Goal: Information Seeking & Learning: Learn about a topic

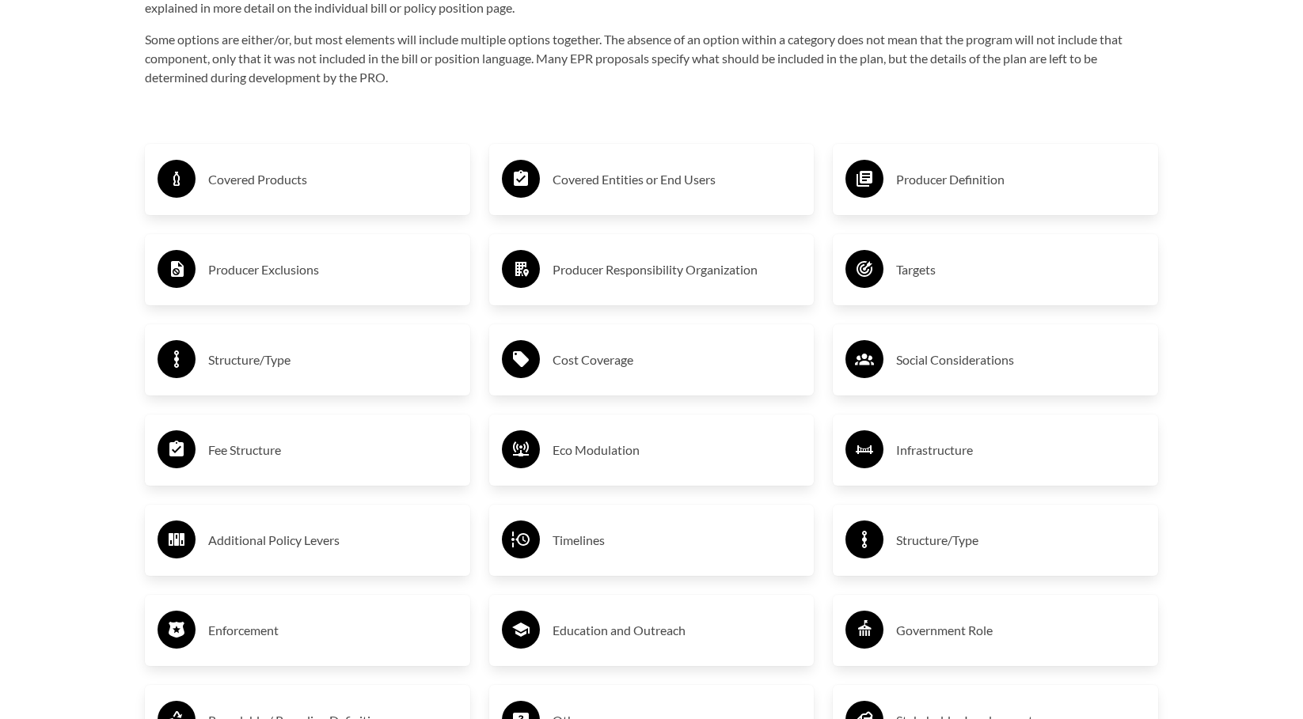
scroll to position [2691, 0]
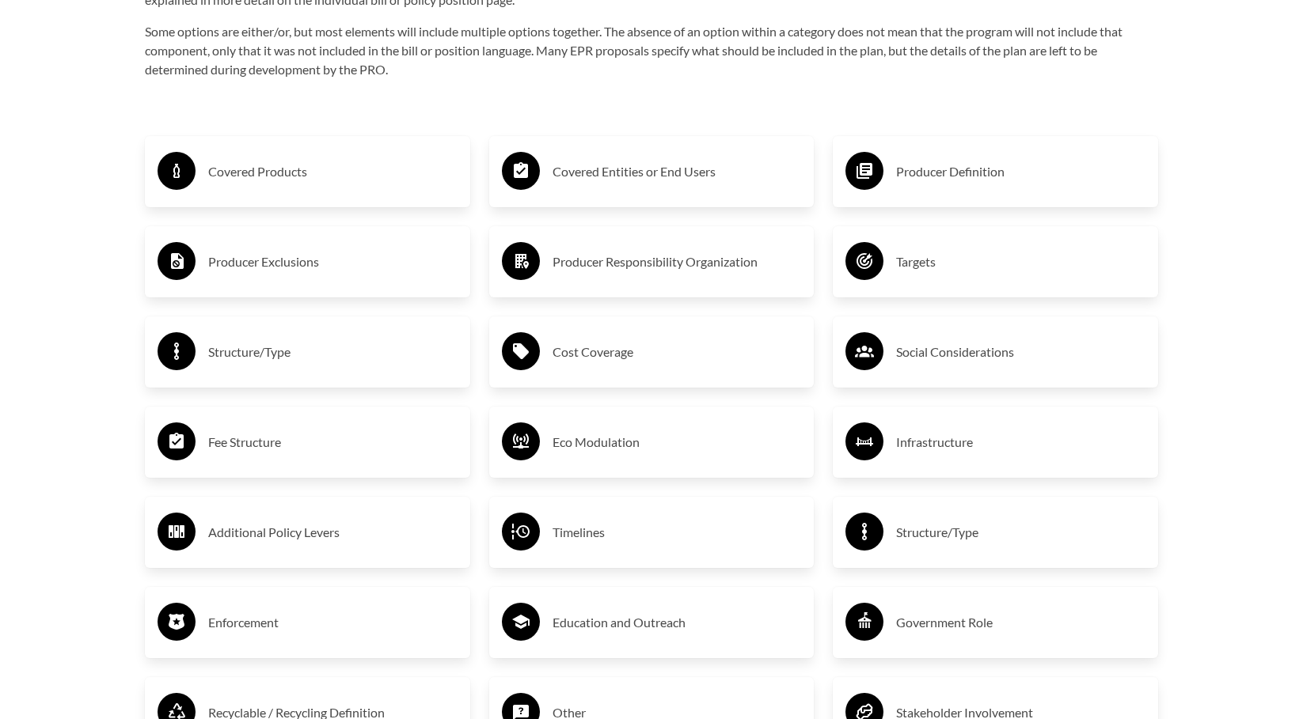
click at [195, 440] on div "Fee Structure" at bounding box center [308, 442] width 300 height 46
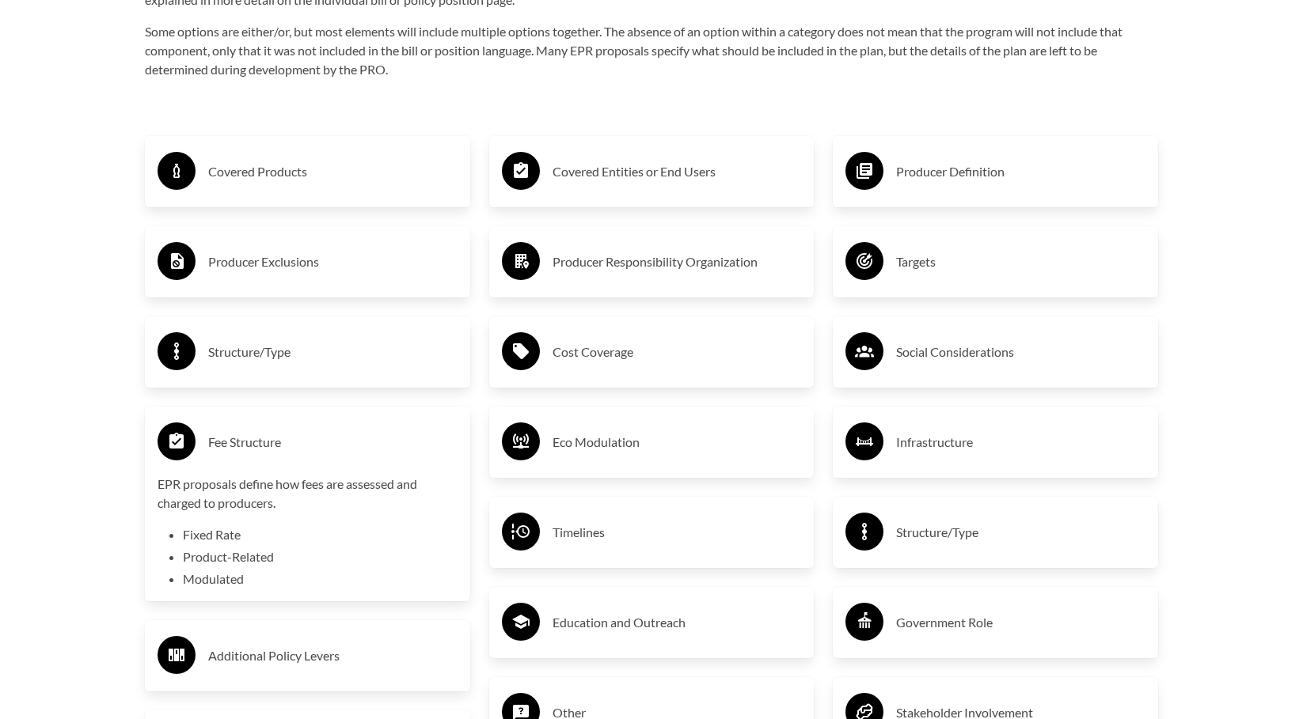
click at [195, 442] on div "Fee Structure" at bounding box center [308, 442] width 300 height 46
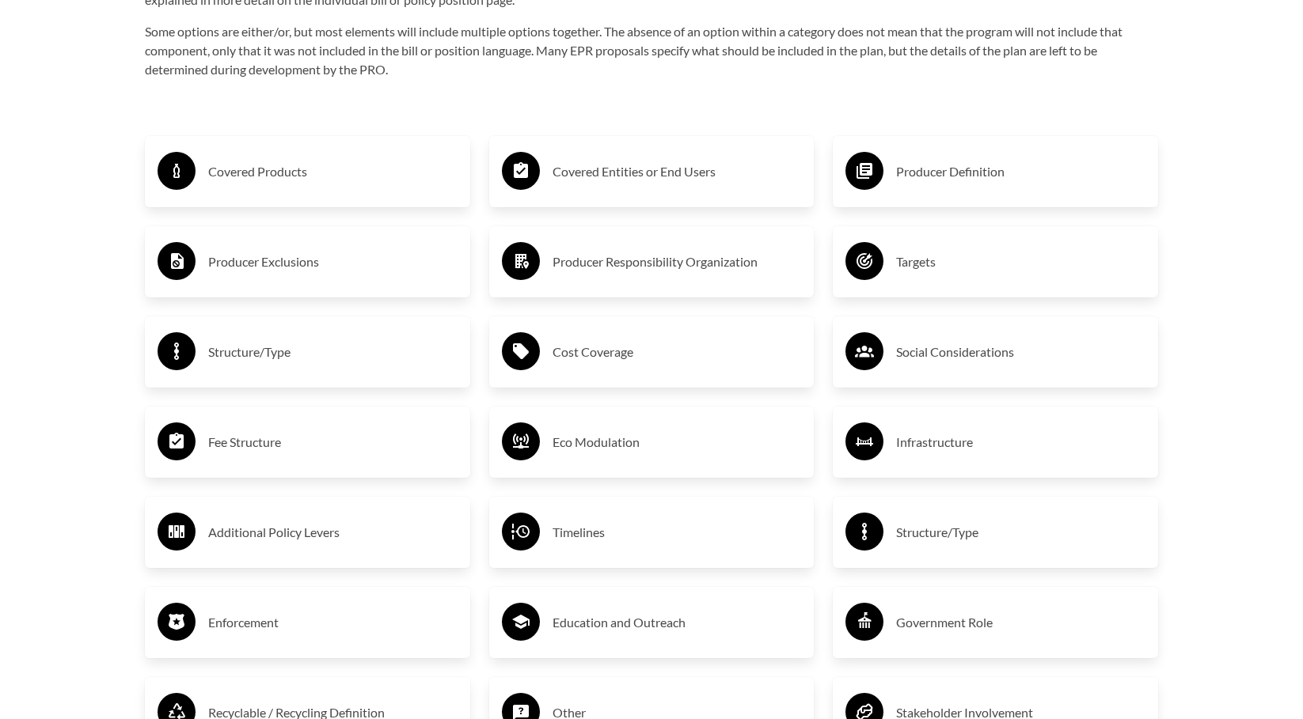
click at [195, 442] on div "Fee Structure" at bounding box center [308, 442] width 300 height 46
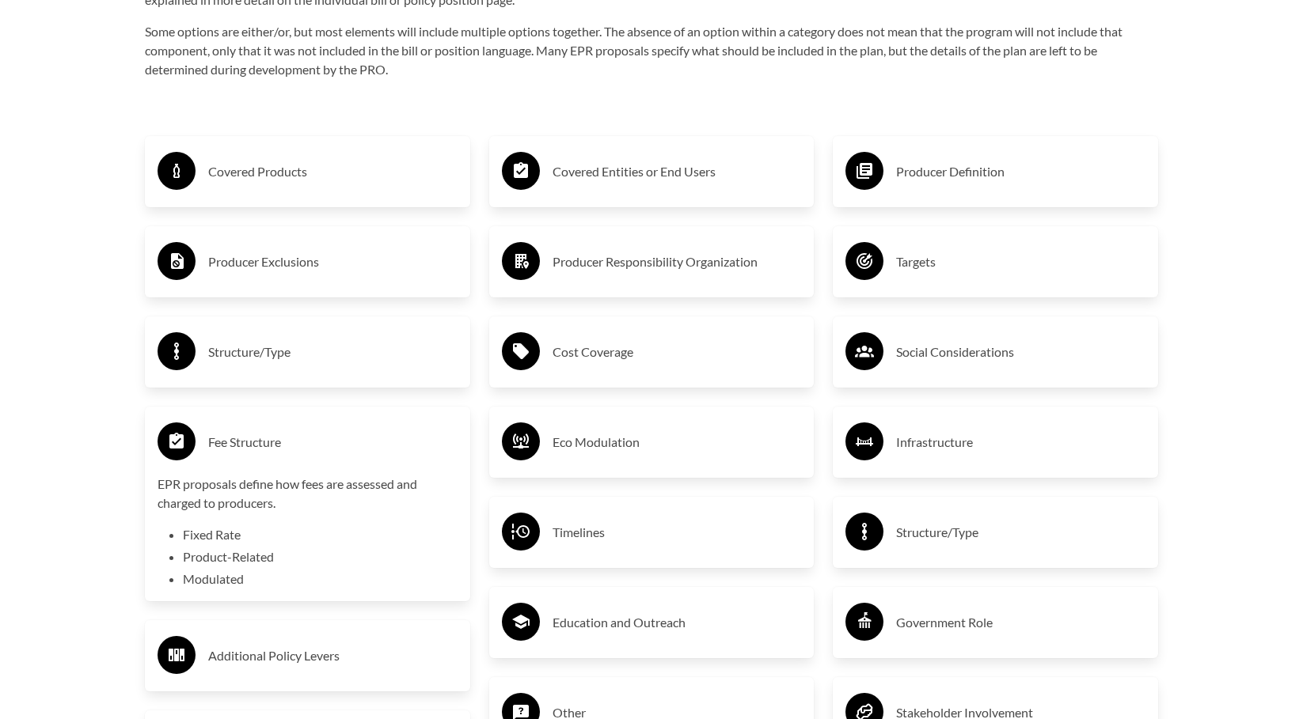
click at [215, 179] on h3 "Covered Products" at bounding box center [332, 171] width 249 height 25
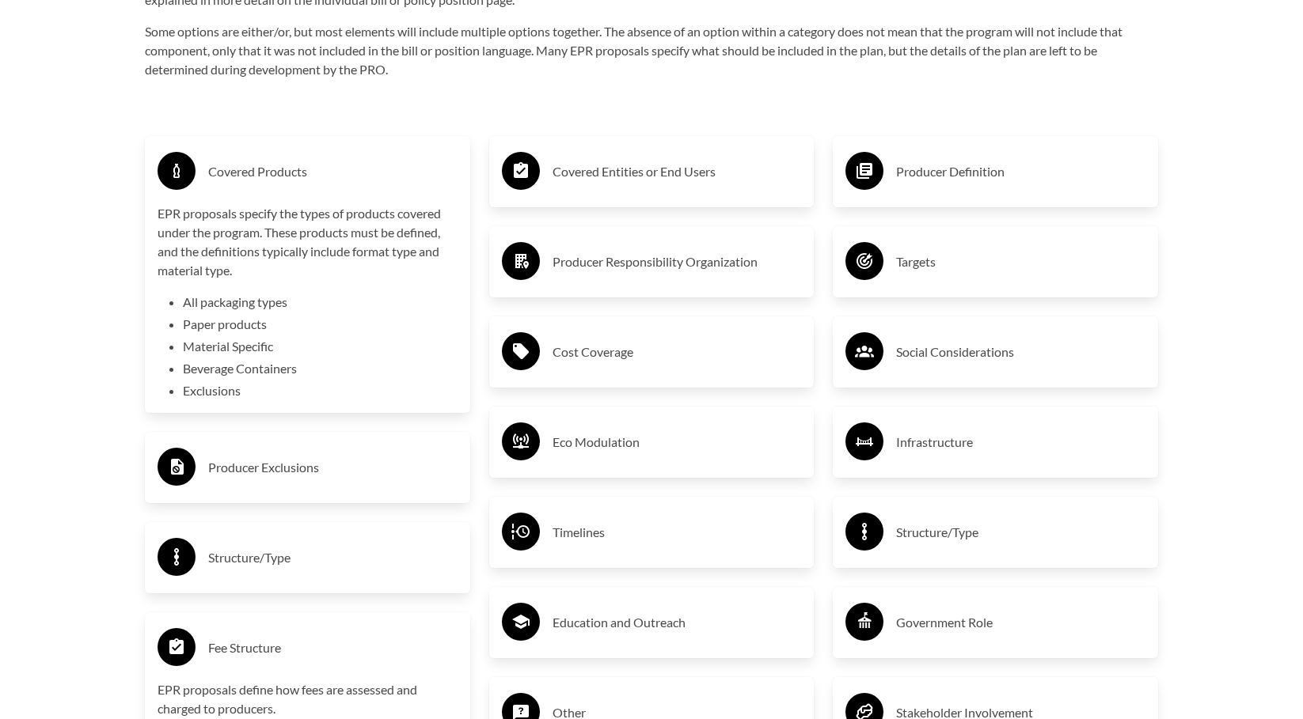
click at [215, 179] on h3 "Covered Products" at bounding box center [332, 171] width 249 height 25
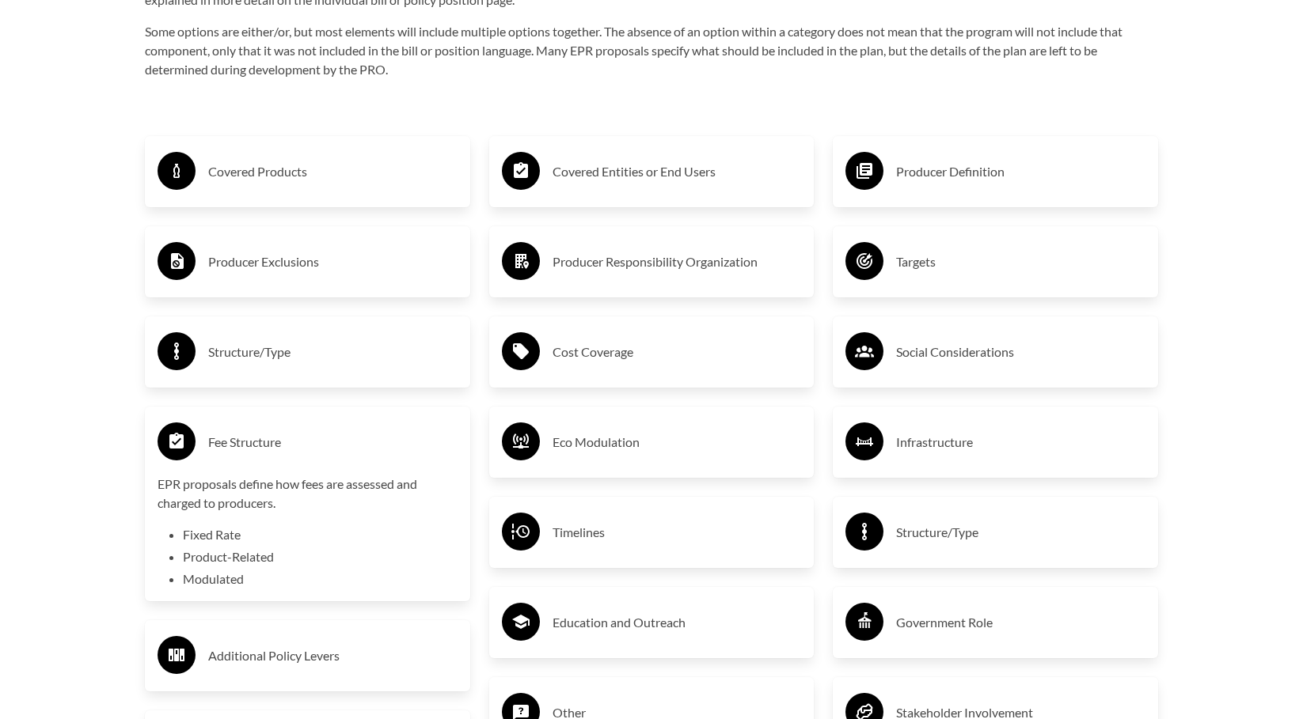
click at [536, 187] on icon at bounding box center [521, 171] width 38 height 38
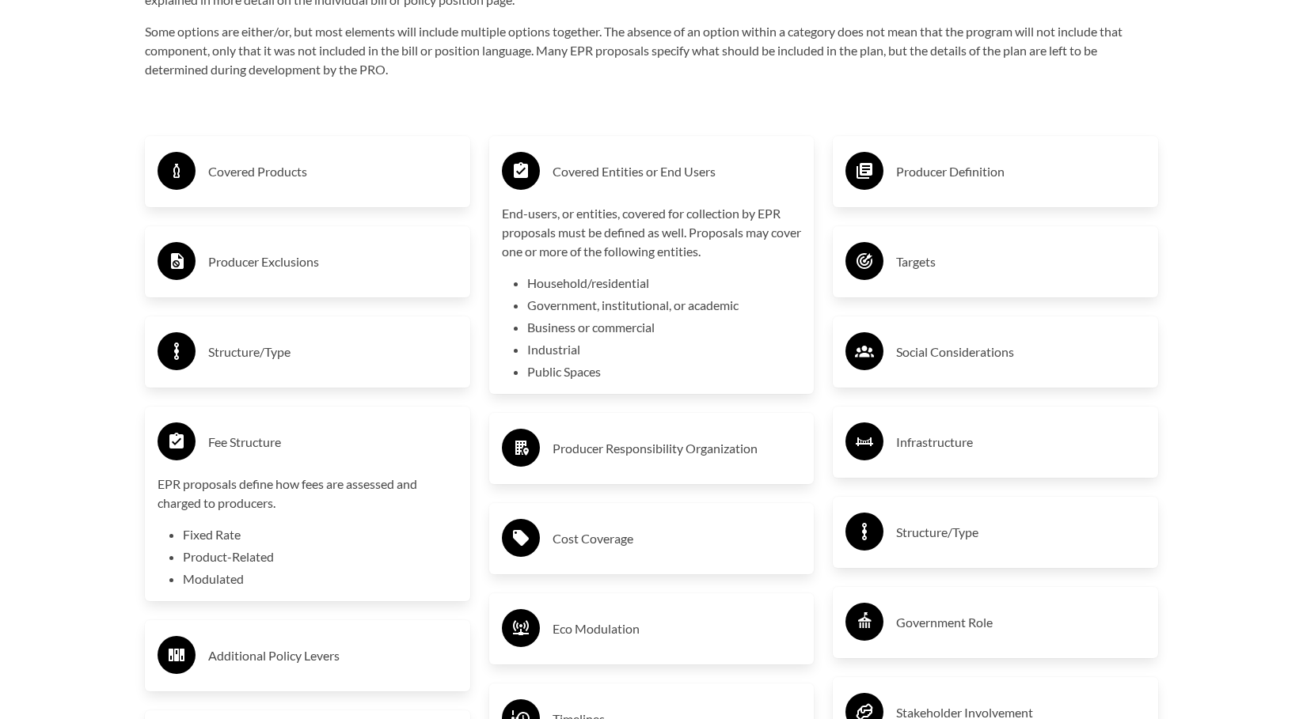
click at [536, 187] on icon at bounding box center [521, 171] width 38 height 38
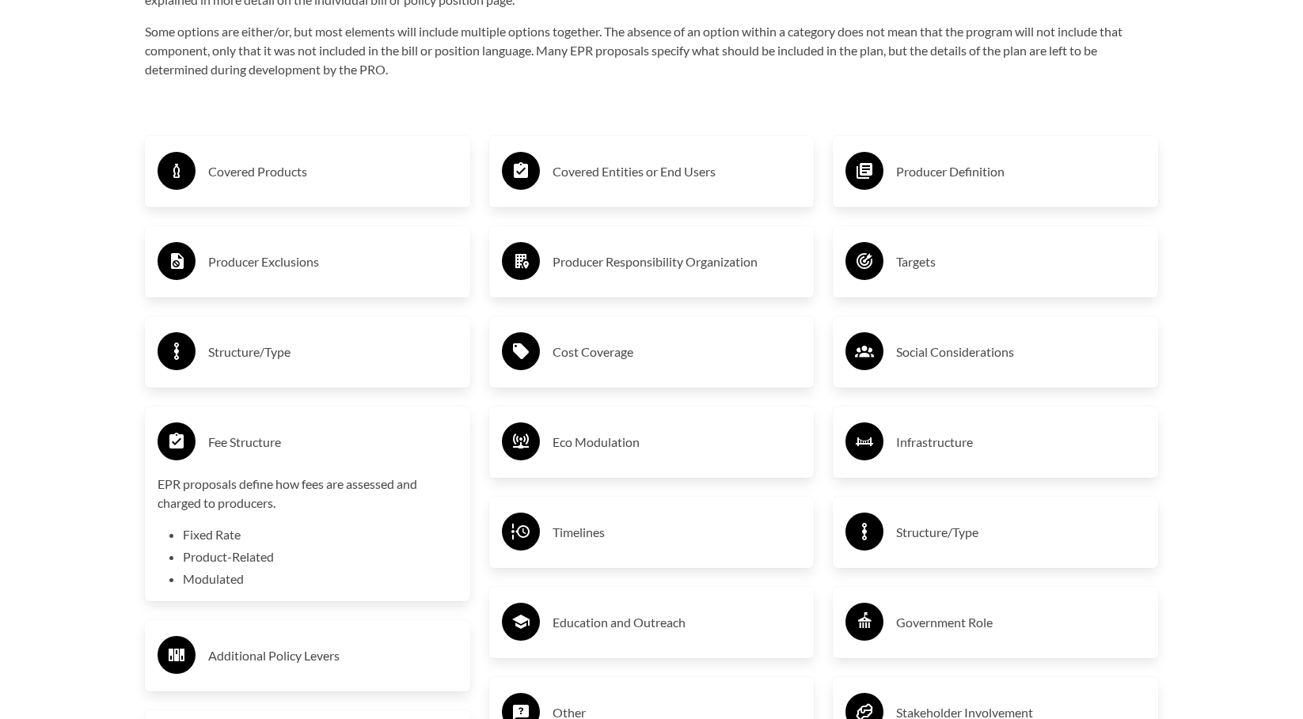
click at [962, 181] on h3 "Producer Definition" at bounding box center [1020, 171] width 249 height 25
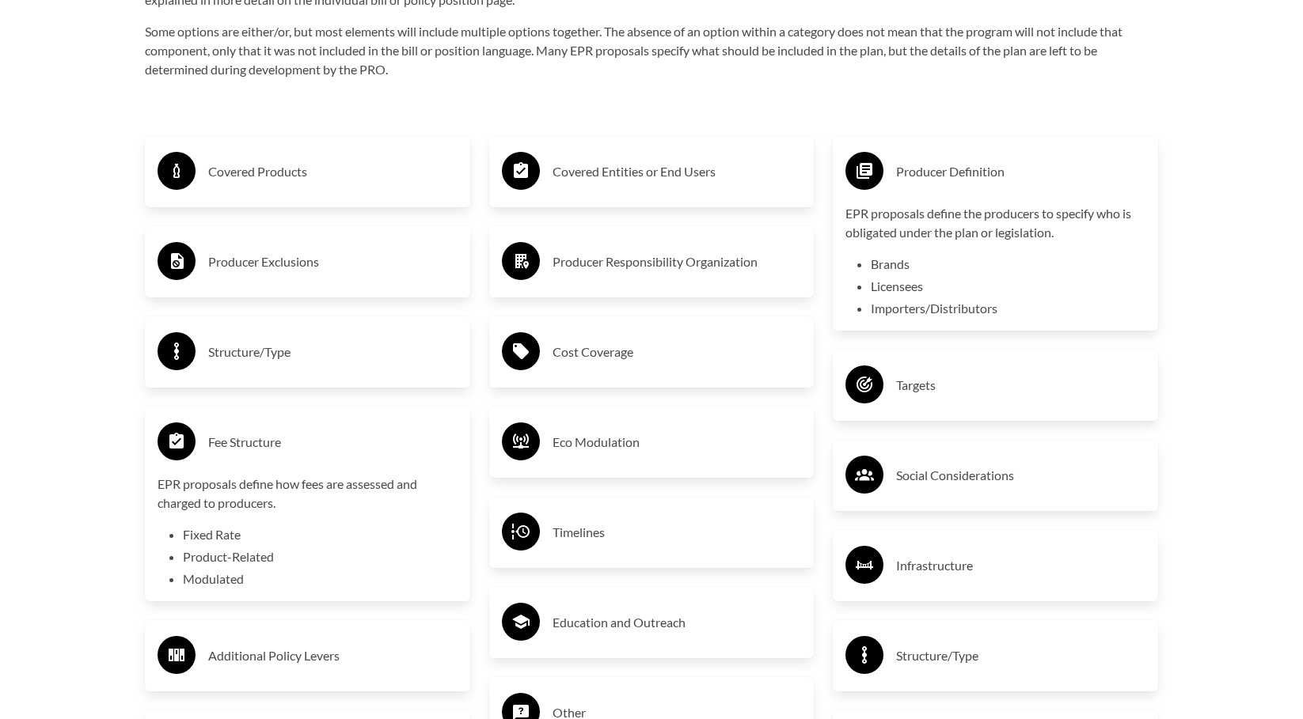
click at [962, 181] on h3 "Producer Definition" at bounding box center [1020, 171] width 249 height 25
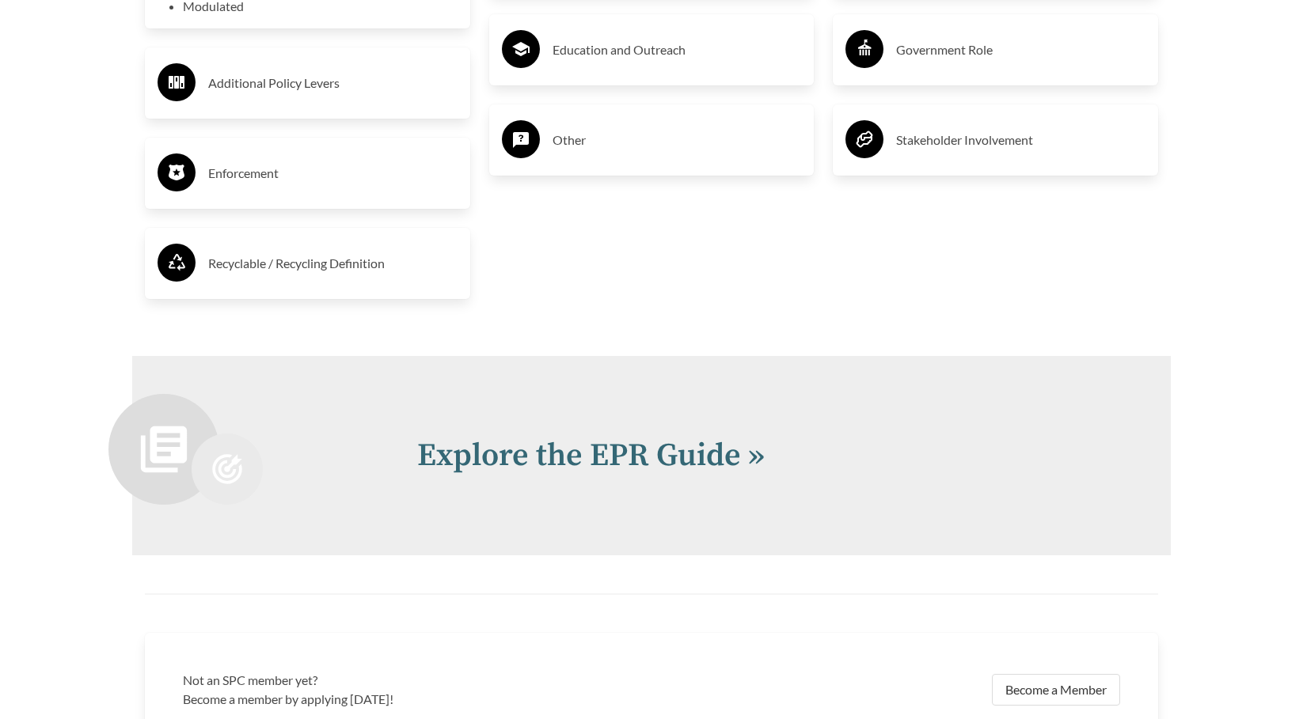
scroll to position [3324, 0]
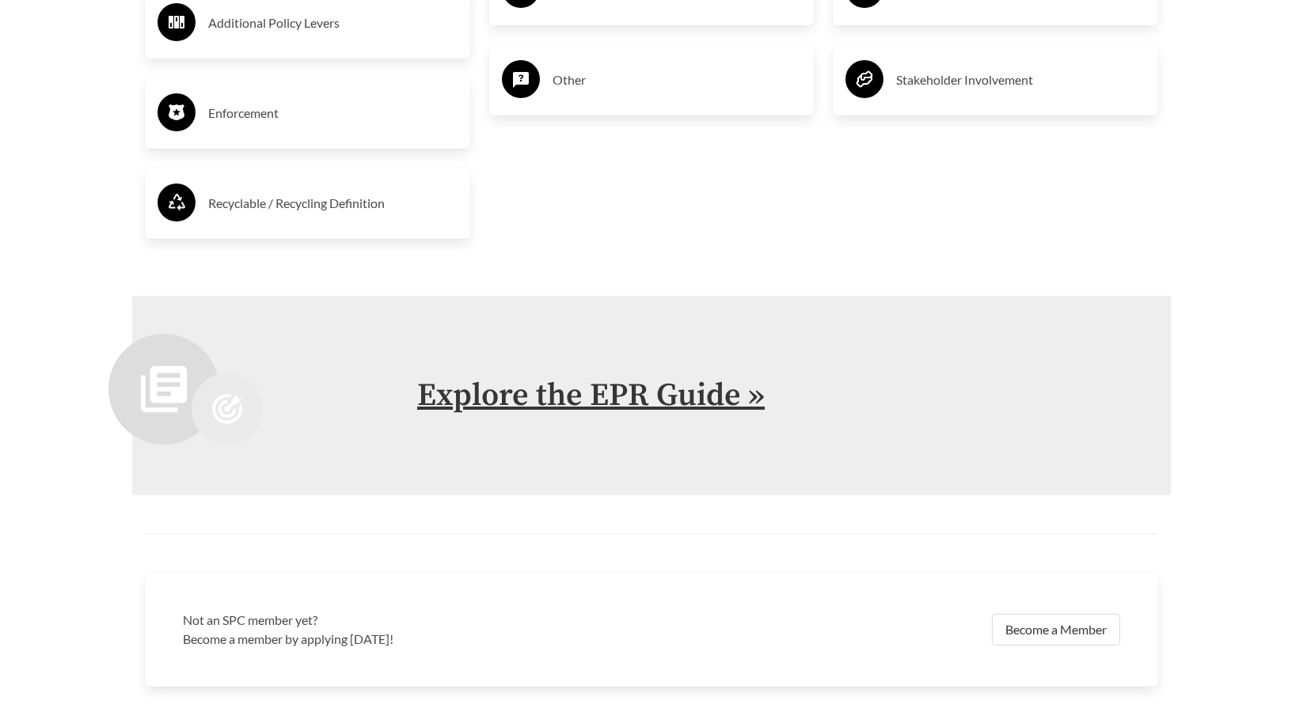
click at [567, 404] on link "Explore the EPR Guide »" at bounding box center [590, 396] width 347 height 40
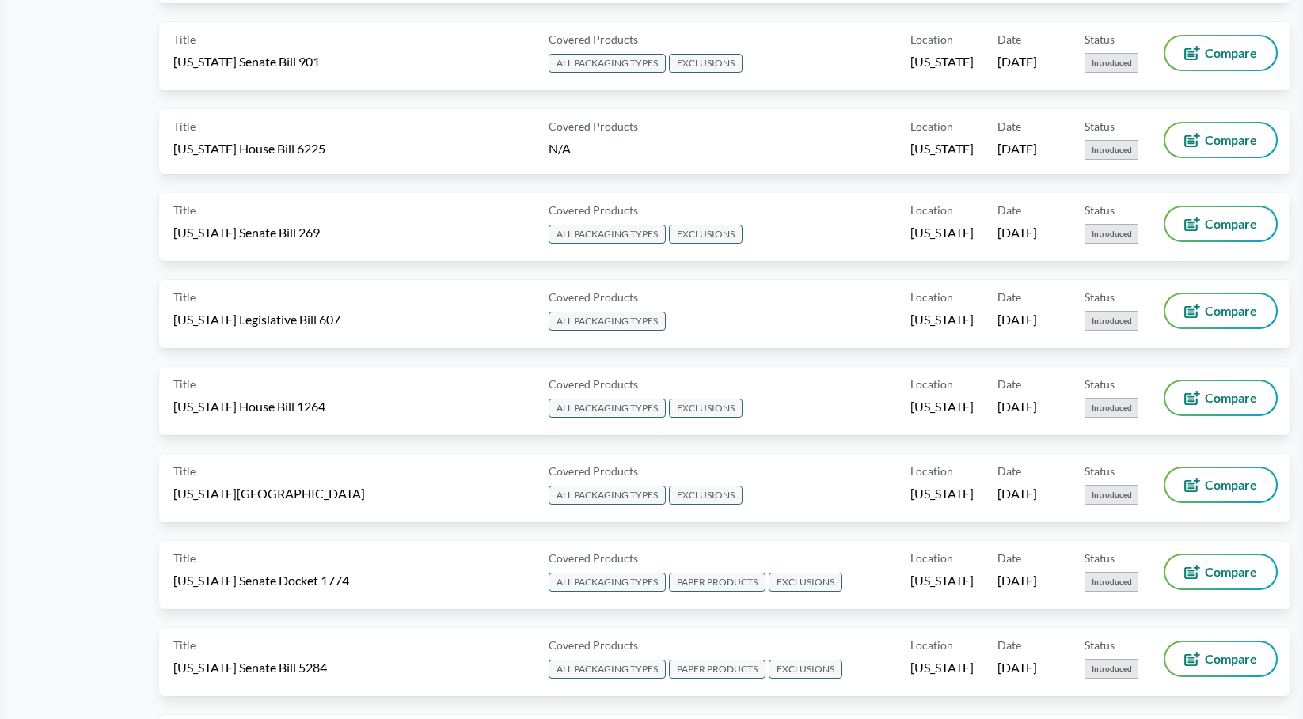
scroll to position [1504, 0]
